Goal: Browse casually

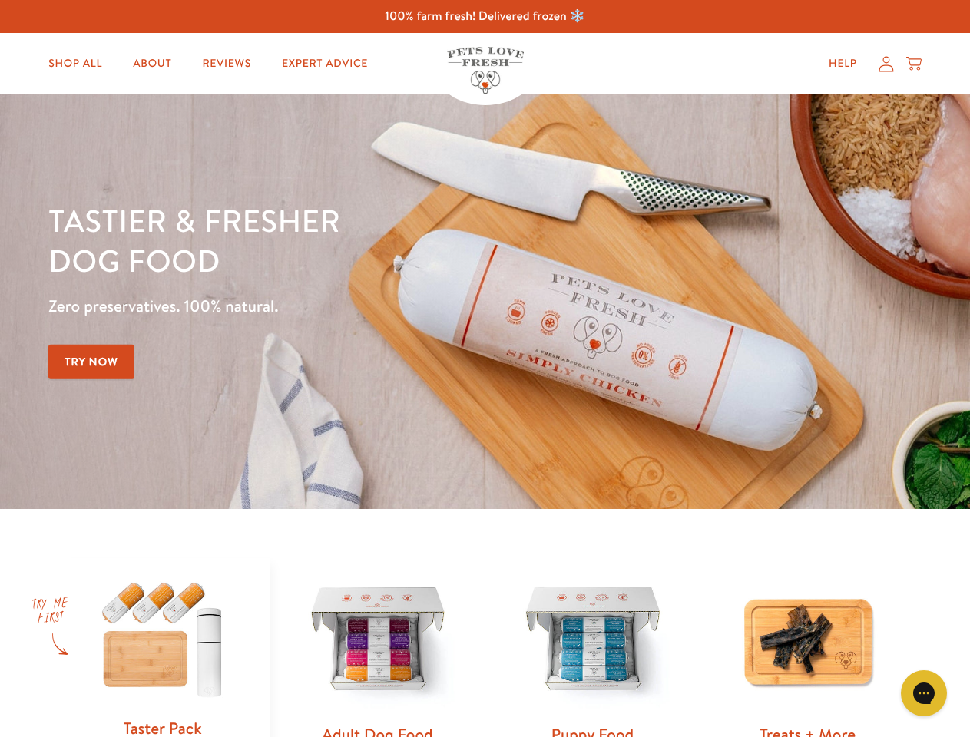
click at [485, 369] on div "Tastier & fresher dog food Zero preservatives. 100% natural. Try Now" at bounding box center [339, 301] width 582 height 203
click at [924, 694] on icon "Open gorgias live chat" at bounding box center [923, 693] width 15 height 15
